Goal: Task Accomplishment & Management: Complete application form

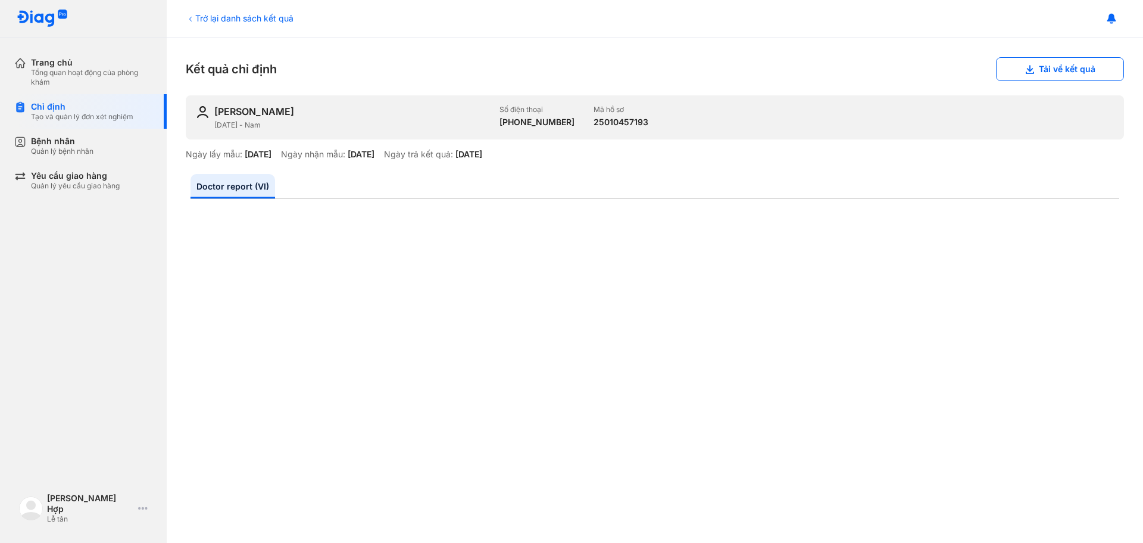
click at [122, 113] on div "Tạo và quản lý đơn xét nghiệm" at bounding box center [82, 117] width 102 height 10
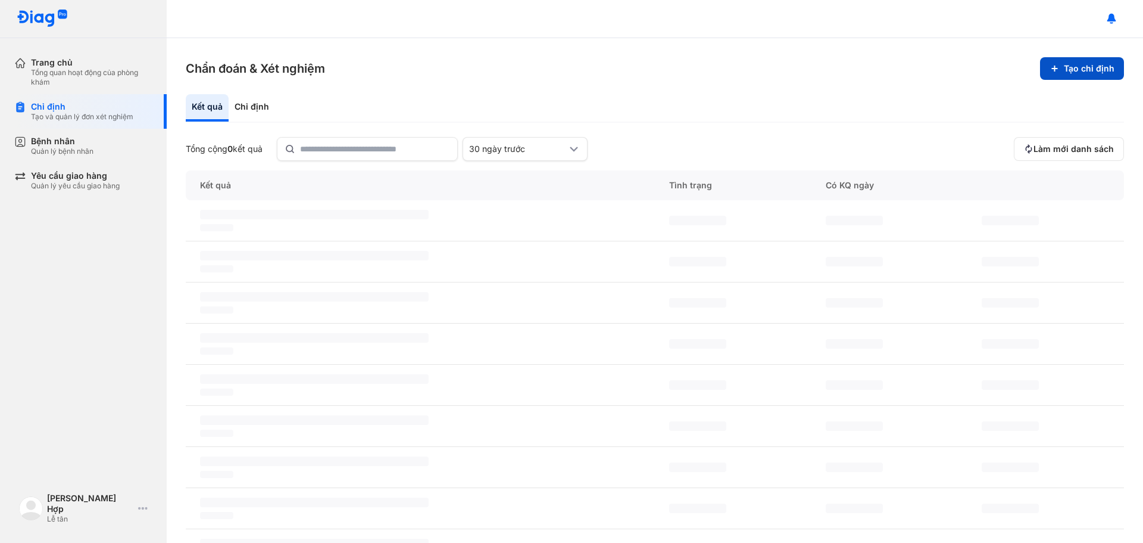
drag, startPoint x: 1075, startPoint y: 48, endPoint x: 1071, endPoint y: 67, distance: 18.9
click at [1076, 48] on div "Chẩn đoán & Xét nghiệm Tạo chỉ định Kết quả Chỉ định Tổng cộng 0 kết quả 30 ngà…" at bounding box center [655, 290] width 977 height 504
click at [1071, 69] on button "Tạo chỉ định" at bounding box center [1082, 68] width 84 height 23
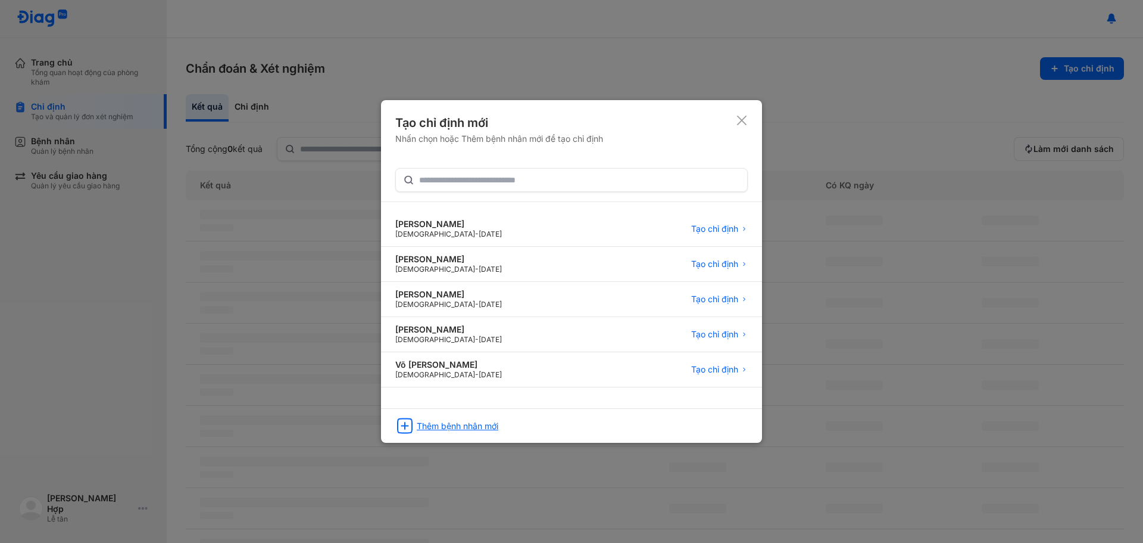
click at [478, 421] on div "Thêm bệnh nhân mới" at bounding box center [458, 425] width 82 height 11
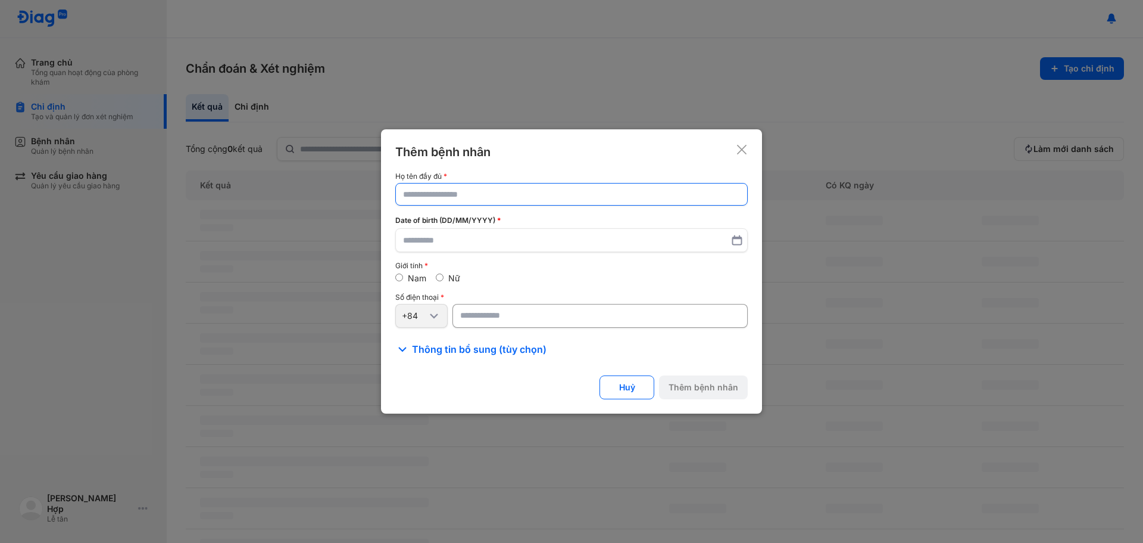
click at [429, 196] on input "text" at bounding box center [571, 193] width 337 height 21
paste input "**********"
type input "**********"
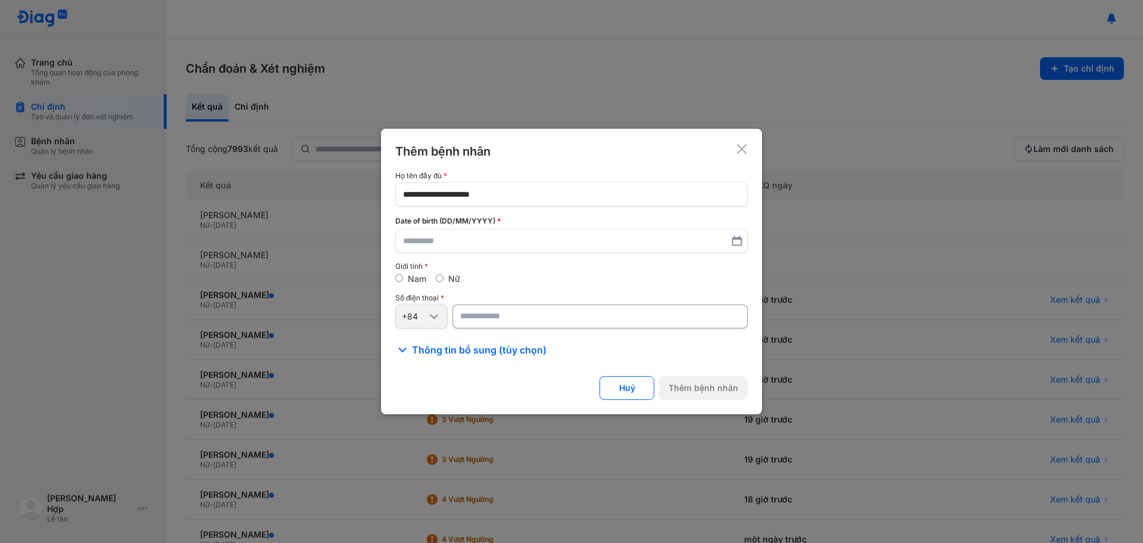
click at [543, 328] on input "number" at bounding box center [600, 316] width 295 height 24
paste input "**********"
type input "**********"
click at [519, 233] on input "text" at bounding box center [572, 240] width 336 height 21
paste input "********"
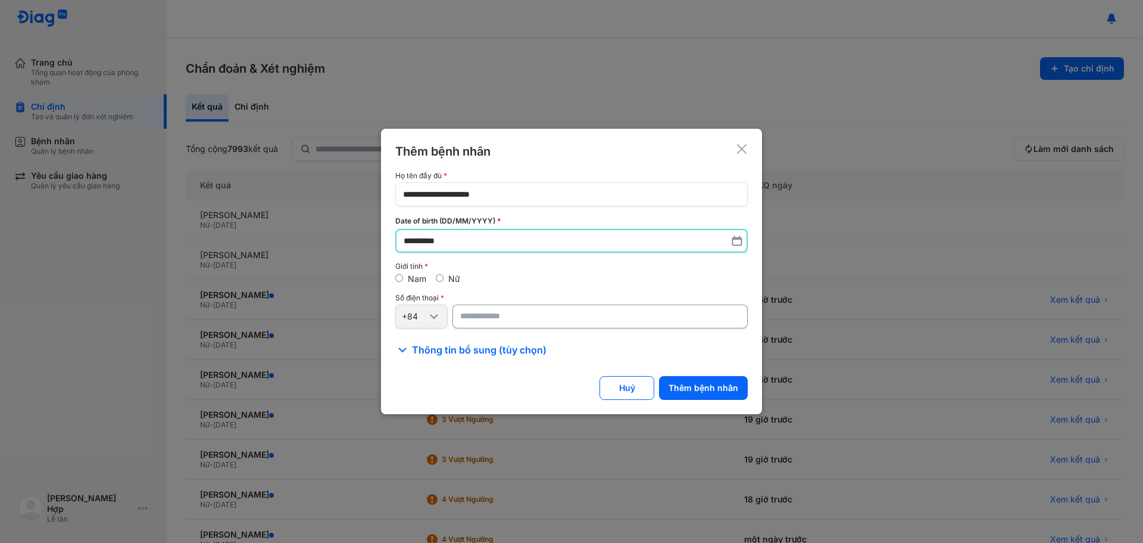
type input "**********"
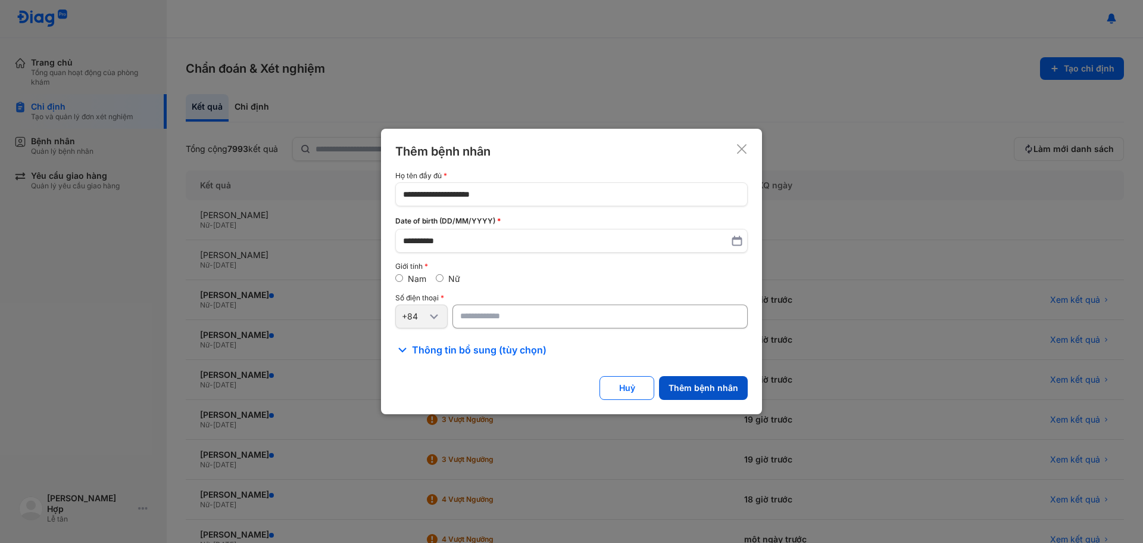
click at [702, 392] on button "Thêm bệnh nhân" at bounding box center [703, 388] width 89 height 24
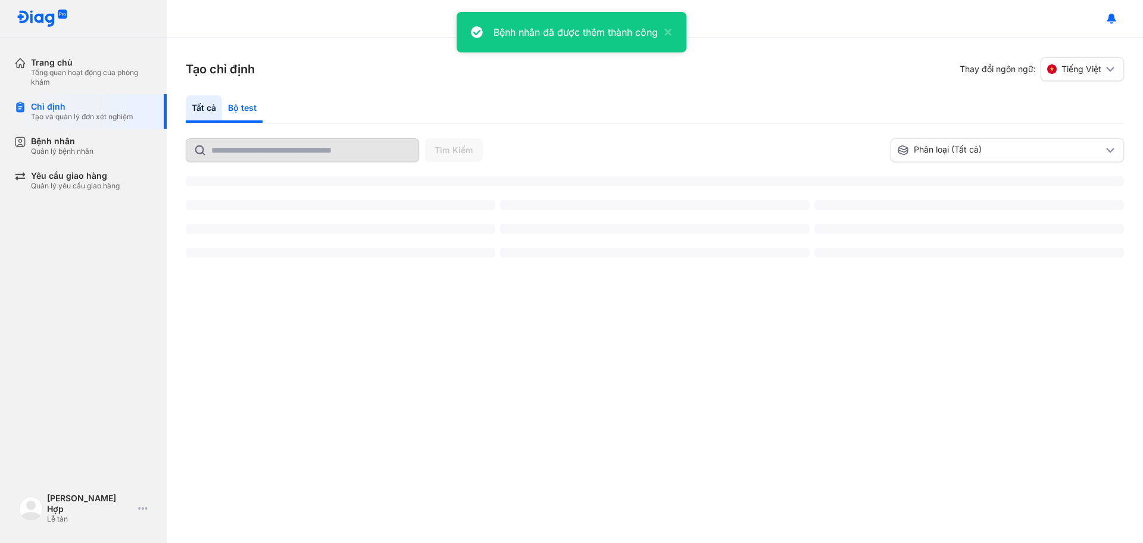
click at [241, 108] on div "Bộ test" at bounding box center [242, 108] width 40 height 27
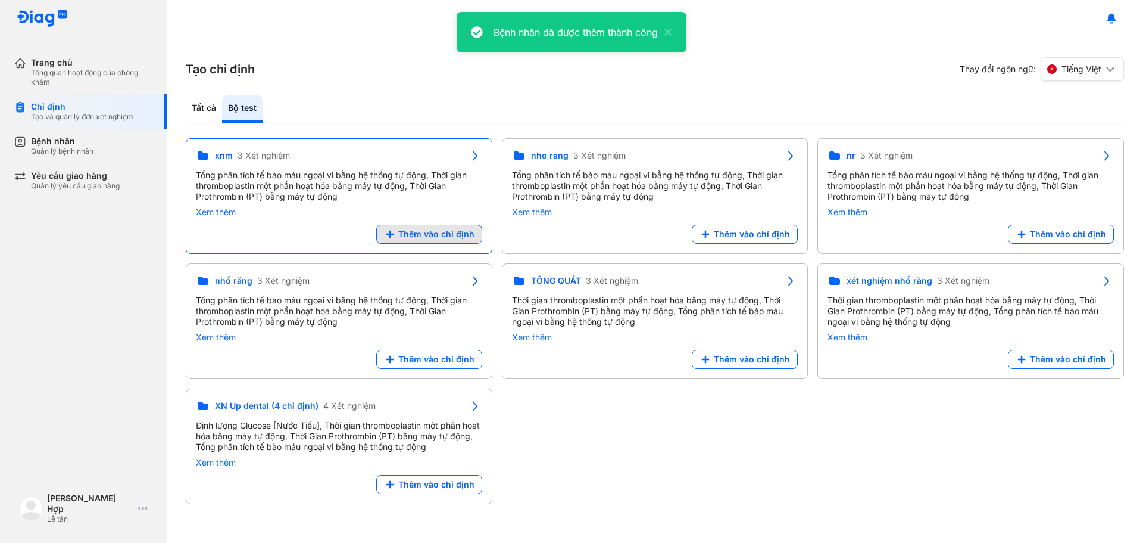
click at [407, 231] on span "Thêm vào chỉ định" at bounding box center [436, 234] width 76 height 11
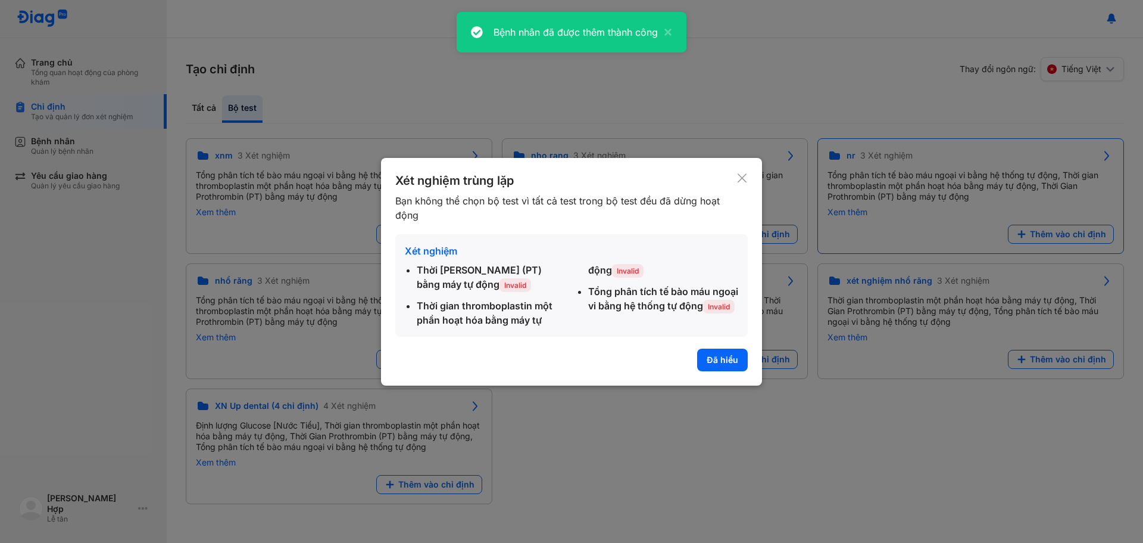
click at [728, 365] on button "Đã hiểu" at bounding box center [722, 359] width 51 height 23
click at [828, 172] on div "Tổng phân tích tế bào máu ngoại vi bằng hệ thống tự động, Thời gian thromboplas…" at bounding box center [971, 186] width 286 height 32
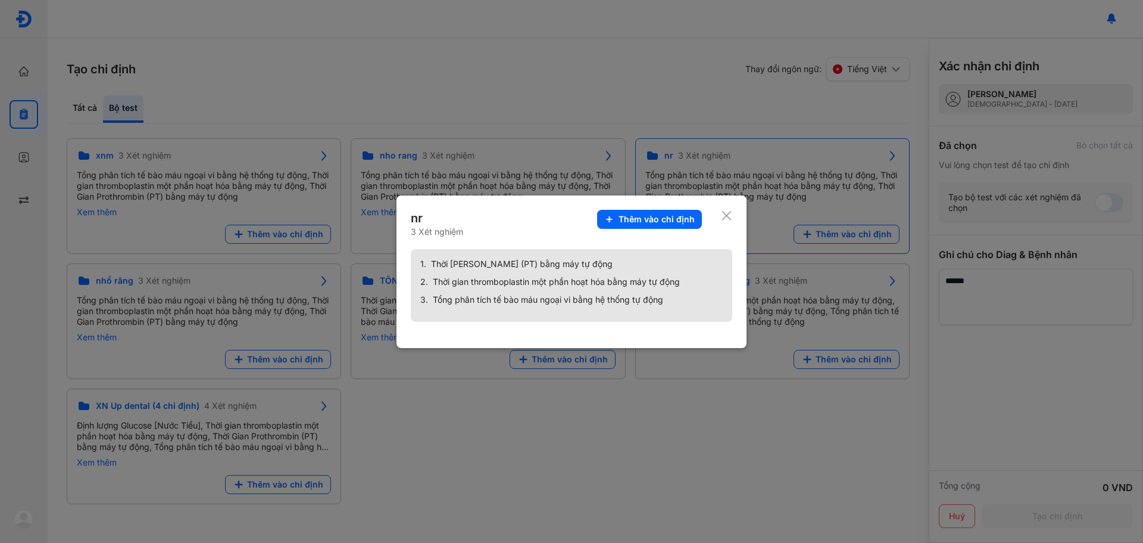
click at [741, 174] on div at bounding box center [571, 271] width 1143 height 543
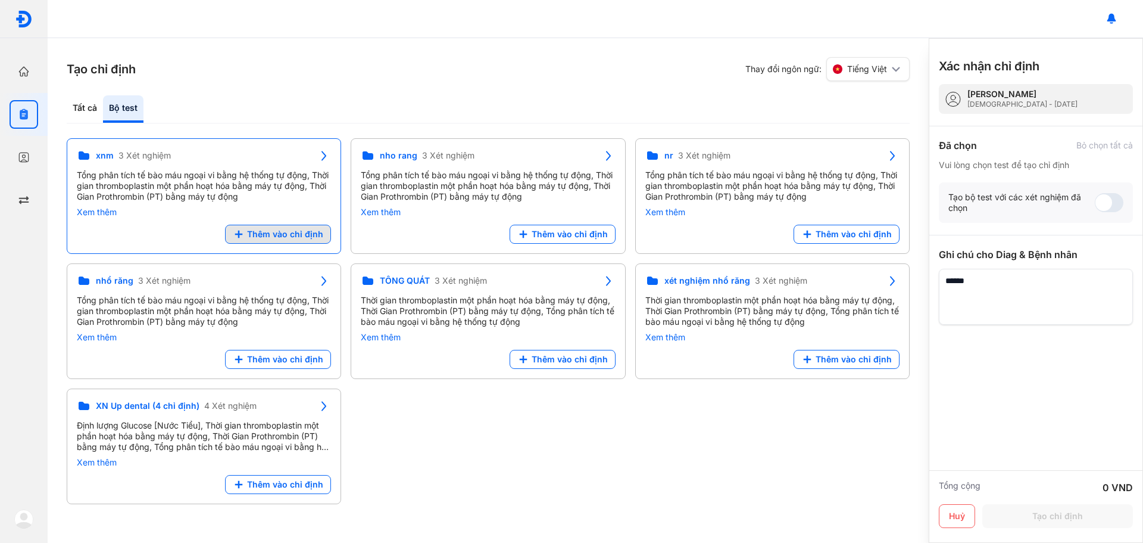
click at [286, 228] on button "Thêm vào chỉ định" at bounding box center [278, 234] width 106 height 19
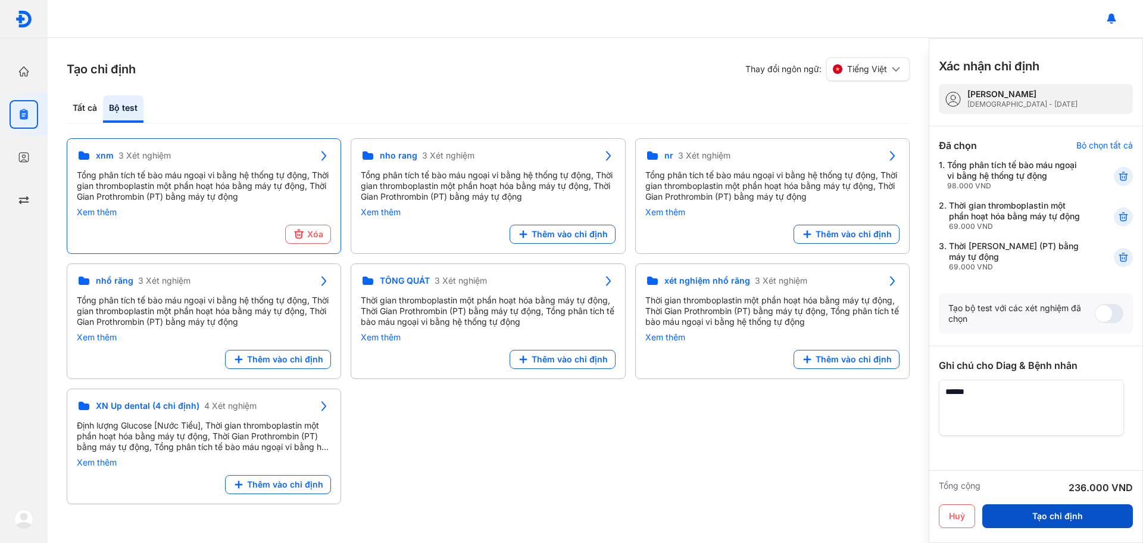
click at [1024, 515] on button "Tạo chỉ định" at bounding box center [1058, 516] width 151 height 24
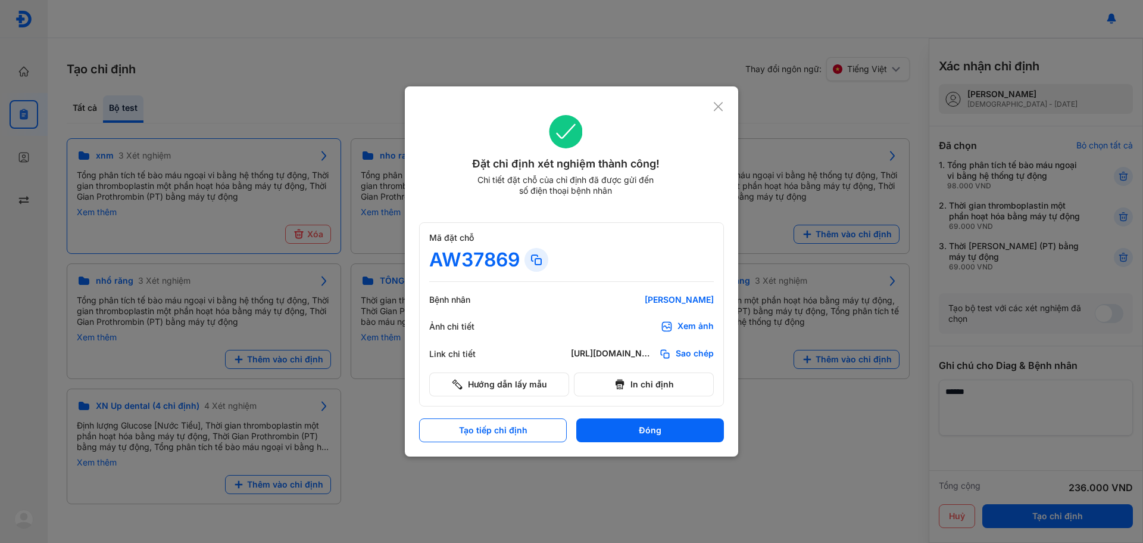
click at [724, 107] on div "Đặt chỉ định xét nghiệm thành công! Chi tiết đặt chỗ của chỉ định đã được gửi đ…" at bounding box center [572, 271] width 334 height 370
click at [717, 113] on div "Đặt chỉ định xét nghiệm thành công! Chi tiết đặt chỗ của chỉ định đã được gửi đ…" at bounding box center [571, 163] width 305 height 124
click at [717, 107] on icon at bounding box center [718, 107] width 11 height 12
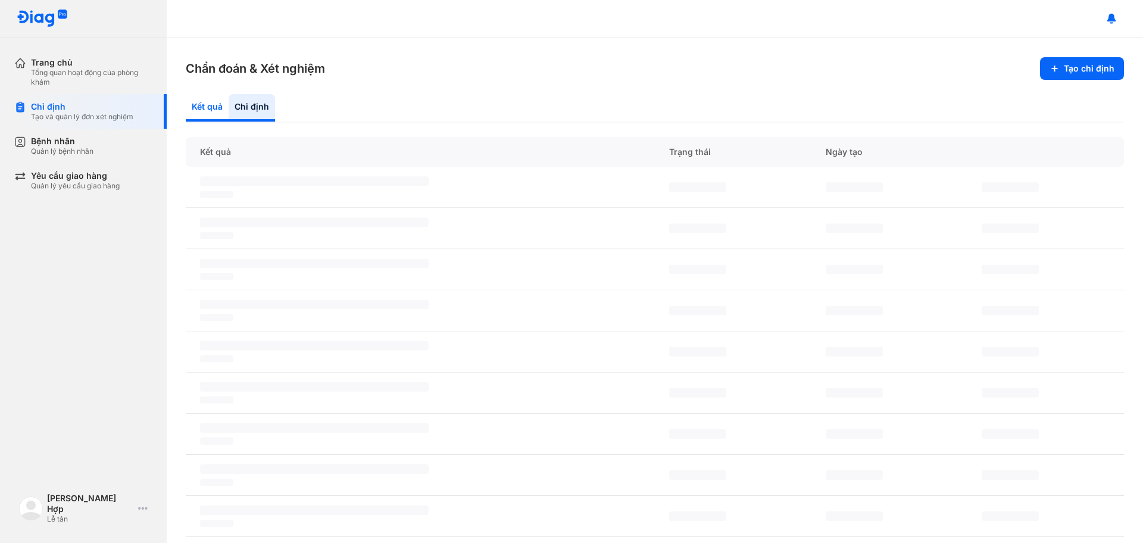
click at [229, 117] on div "Kết quả" at bounding box center [252, 107] width 46 height 27
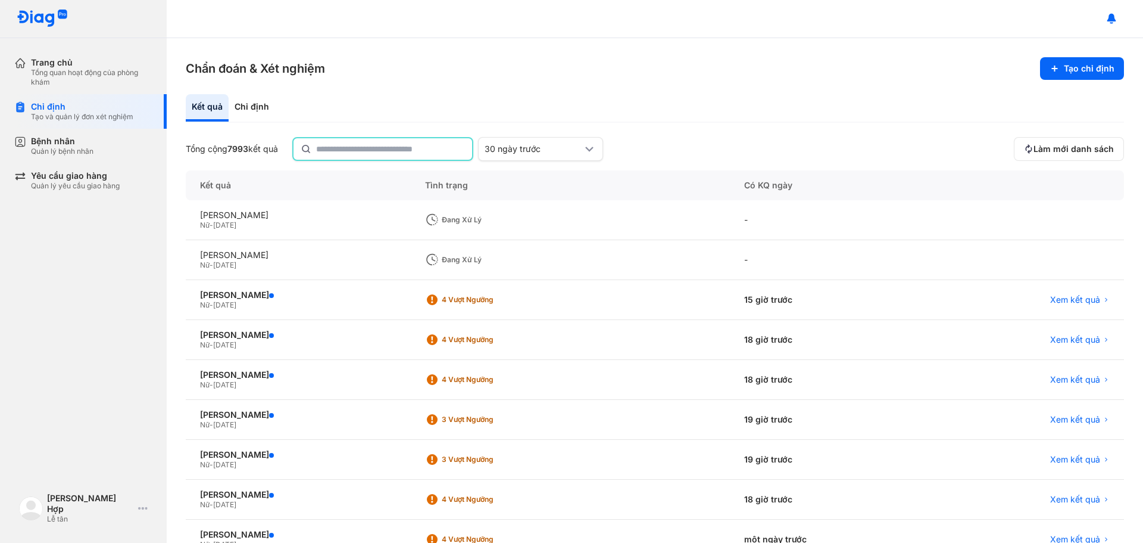
click at [379, 152] on input "text" at bounding box center [390, 148] width 149 height 21
click at [554, 64] on section "Chẩn đoán & Xét nghiệm Tạo chỉ định" at bounding box center [655, 68] width 939 height 23
click at [354, 155] on input "text" at bounding box center [390, 148] width 149 height 21
click at [259, 292] on div "PHẠM THỊ HỒNG NGỌC" at bounding box center [298, 294] width 197 height 11
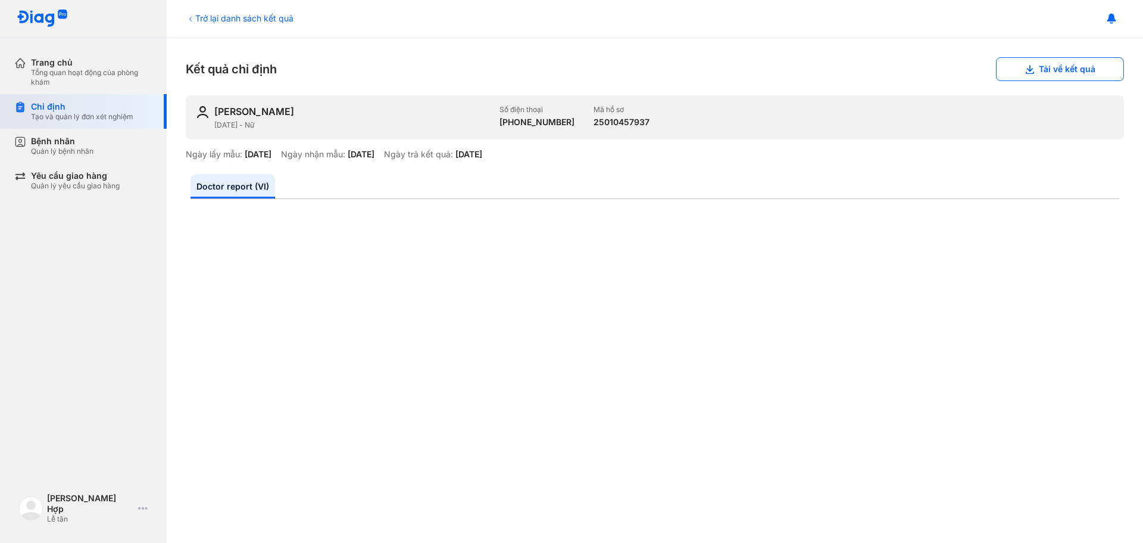
click at [58, 110] on div "Chỉ định" at bounding box center [82, 106] width 102 height 11
